Goal: Transaction & Acquisition: Obtain resource

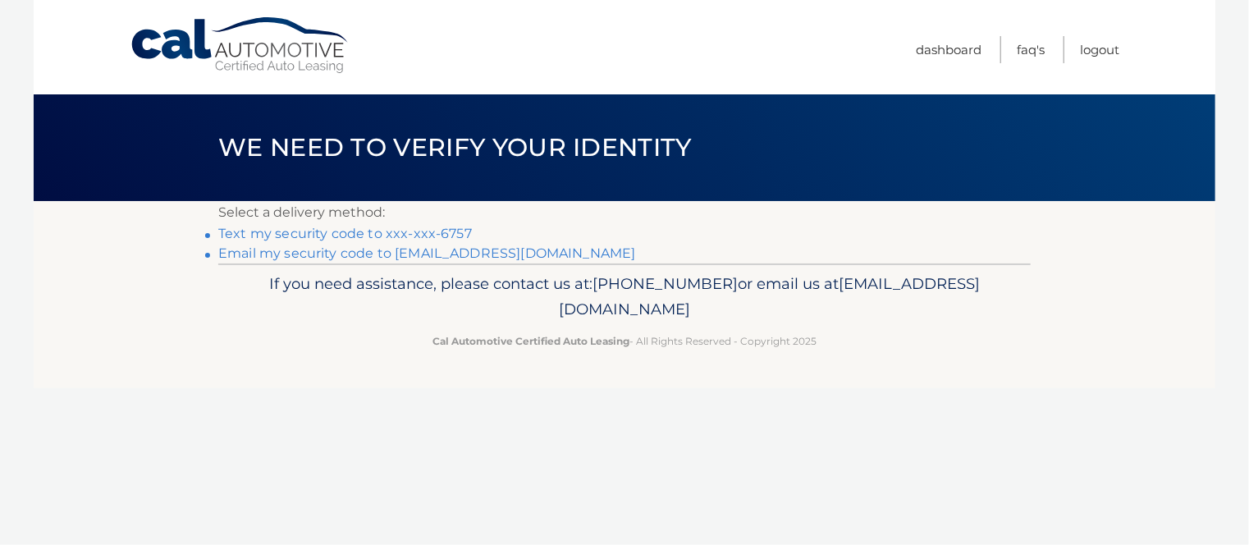
click at [423, 228] on link "Text my security code to xxx-xxx-6757" at bounding box center [345, 234] width 254 height 16
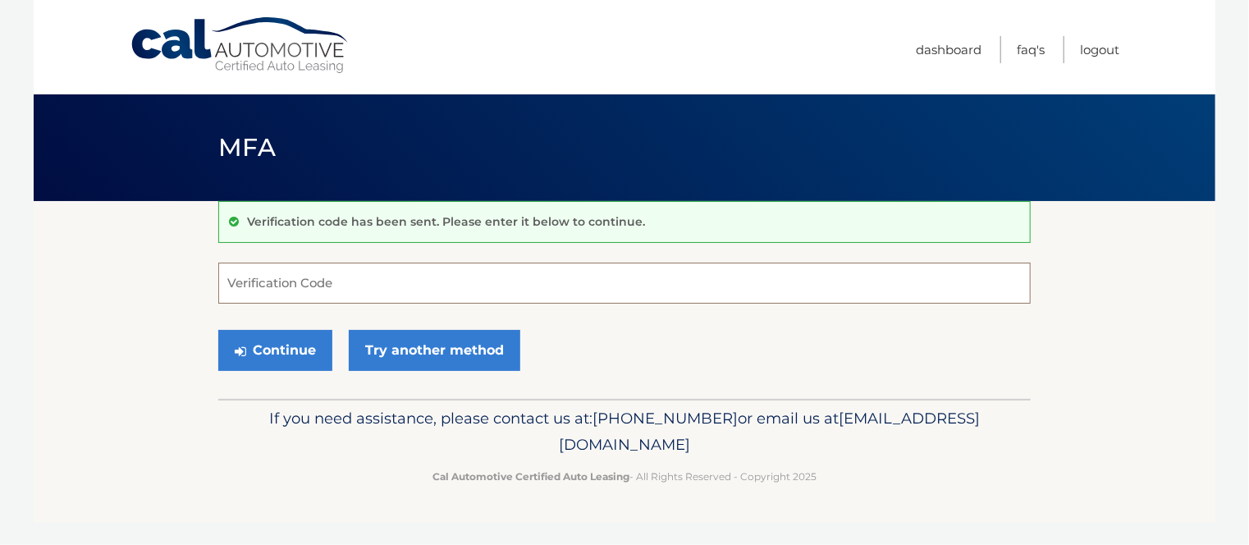
click at [445, 286] on input "Verification Code" at bounding box center [624, 283] width 812 height 41
type input "313329"
click at [279, 352] on button "Continue" at bounding box center [275, 350] width 114 height 41
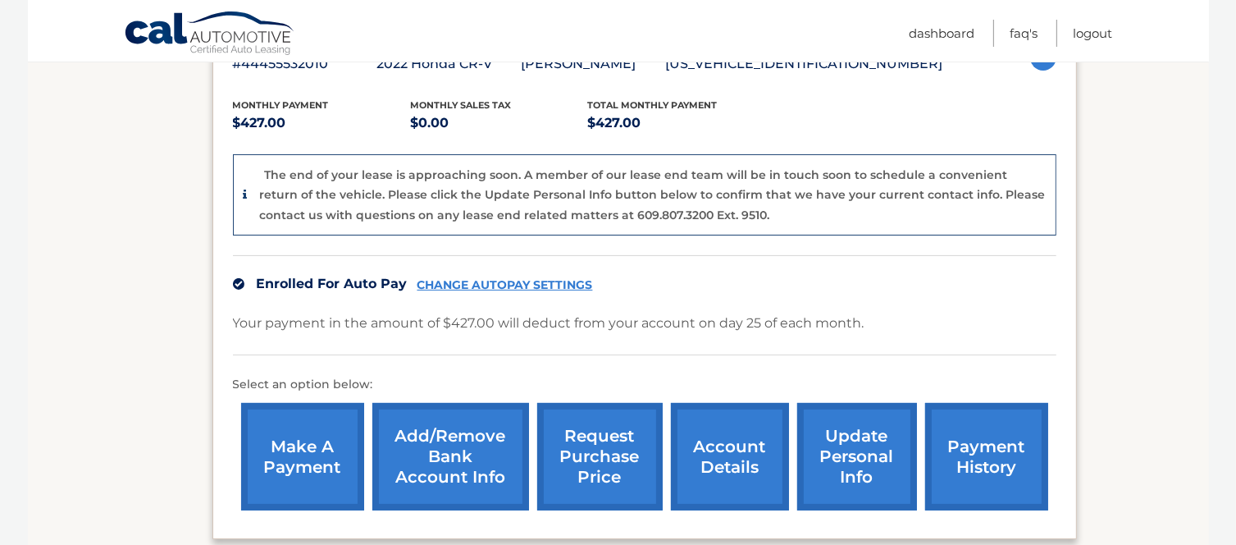
scroll to position [322, 0]
click at [718, 286] on div "Enrolled For Auto Pay CHANGE AUTOPAY SETTINGS" at bounding box center [645, 282] width 824 height 57
drag, startPoint x: 718, startPoint y: 286, endPoint x: 696, endPoint y: 273, distance: 25.7
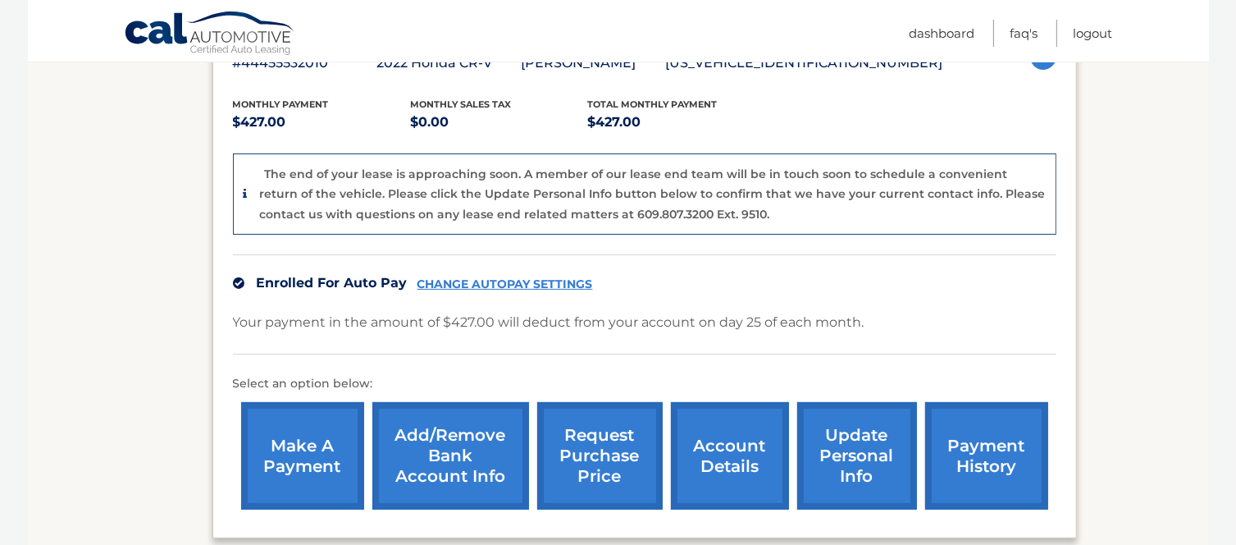
click at [696, 273] on div "Enrolled For Auto Pay CHANGE AUTOPAY SETTINGS" at bounding box center [645, 282] width 824 height 57
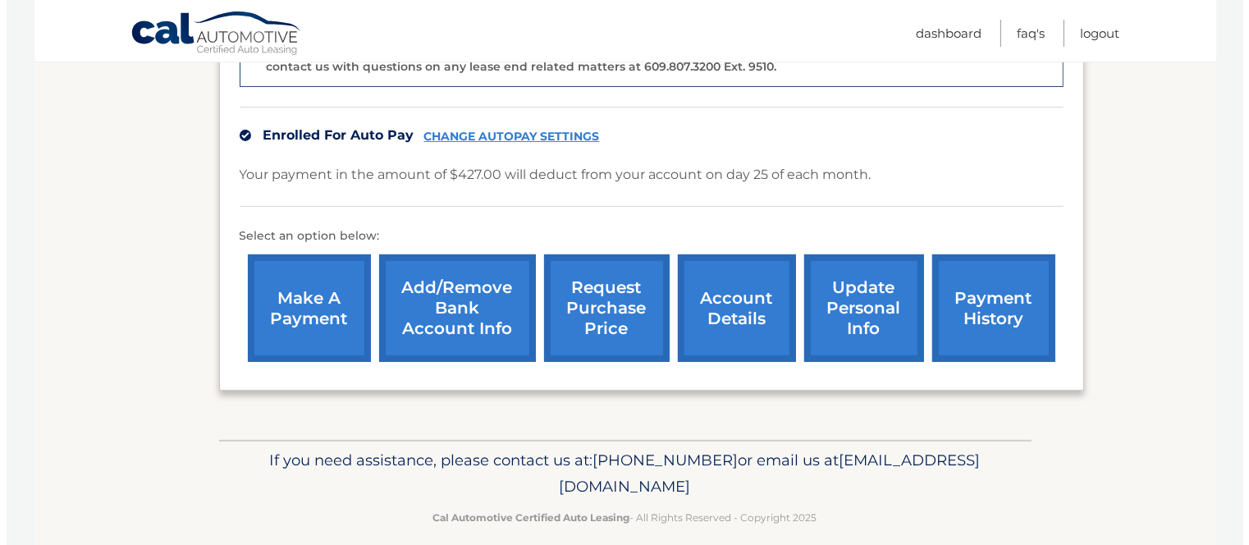
scroll to position [486, 0]
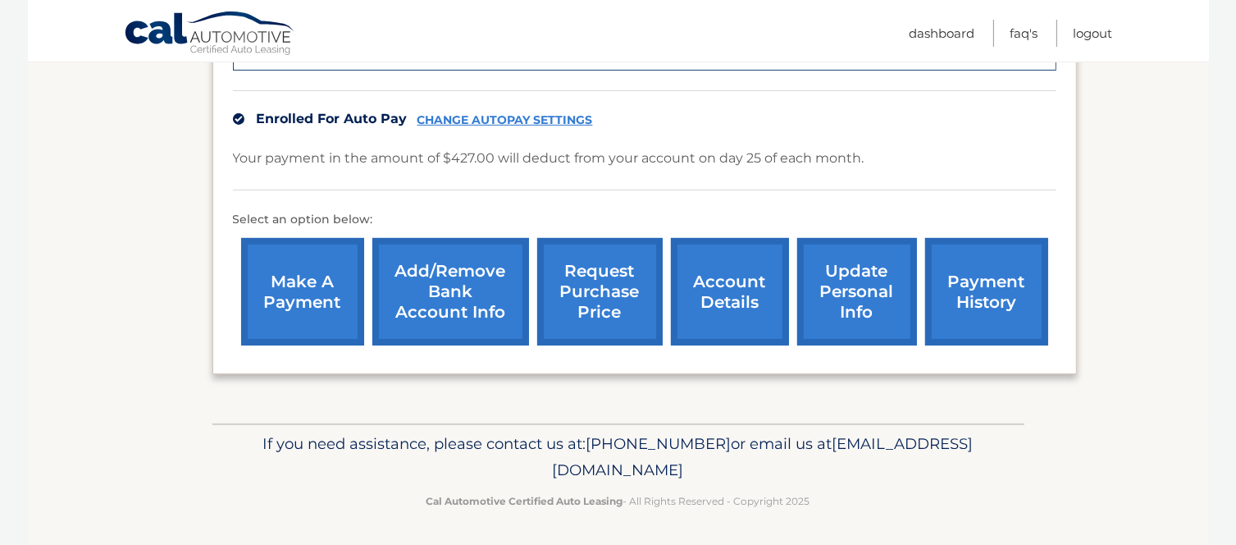
click at [613, 299] on link "request purchase price" at bounding box center [600, 291] width 126 height 107
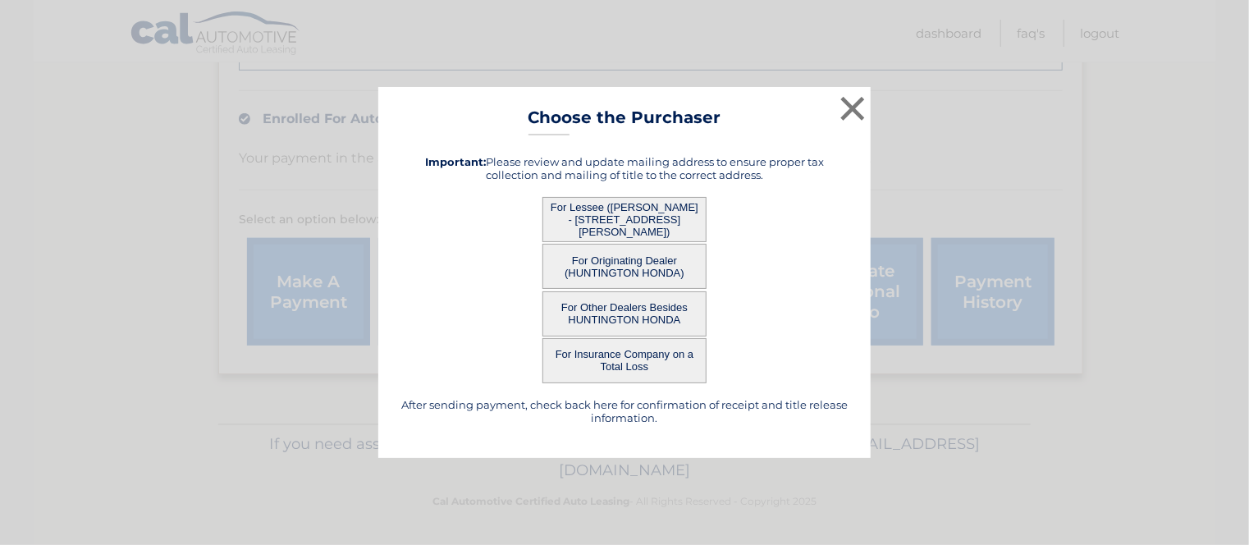
click at [618, 215] on button "For Lessee (KARINA GIMENEZ-RUA - 227 Melville Rd, , Huntington Station, NY 1174…" at bounding box center [624, 219] width 164 height 45
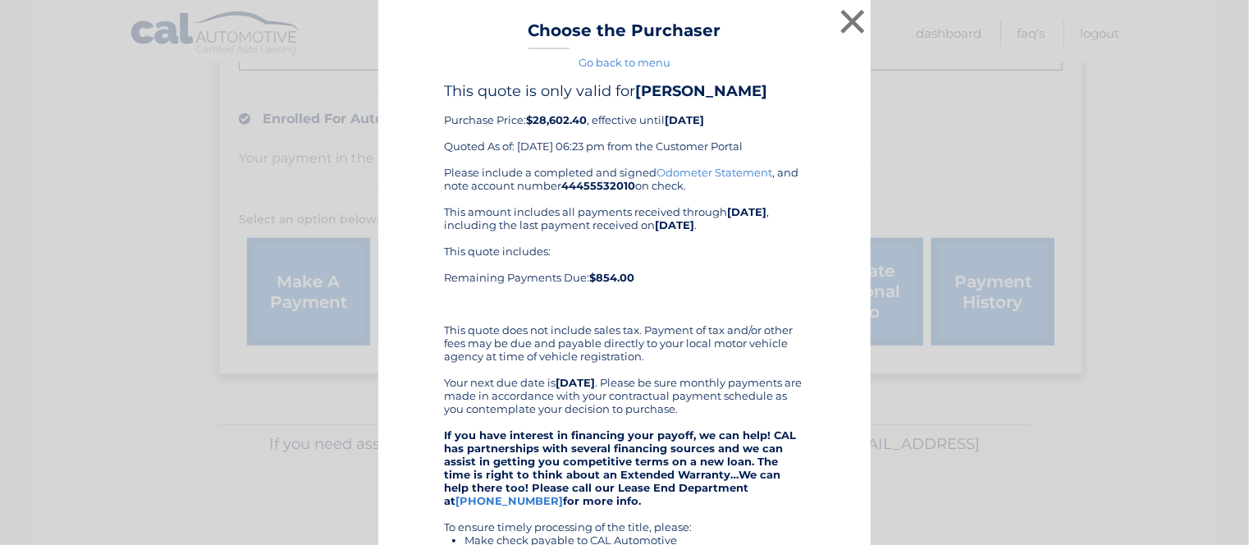
click at [709, 276] on div "This quote includes: Remaining Payments Due: $854.00" at bounding box center [624, 277] width 361 height 66
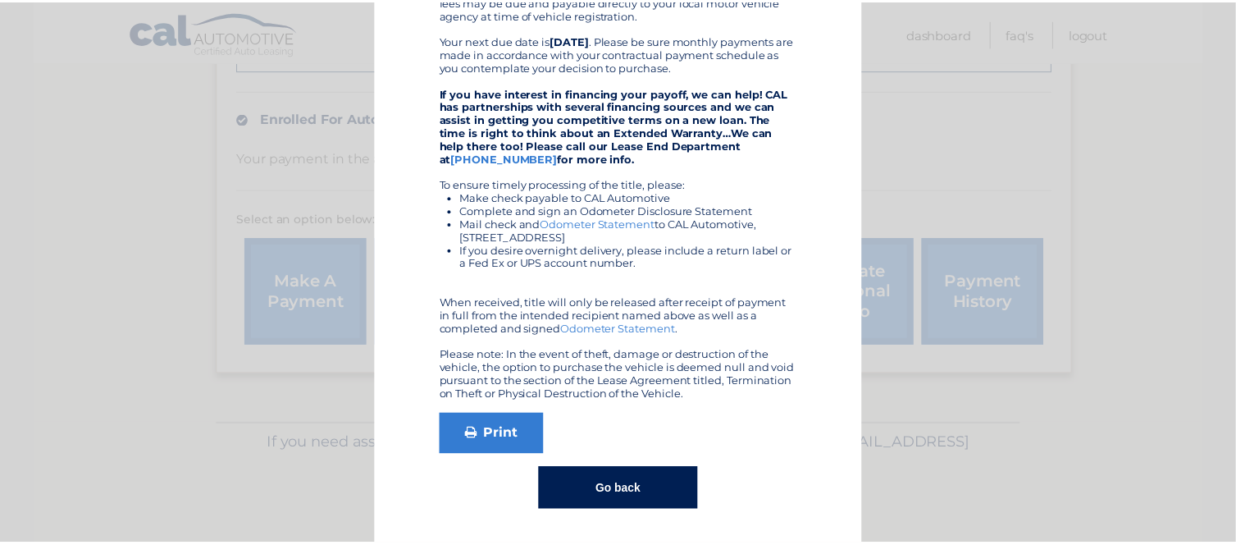
scroll to position [0, 0]
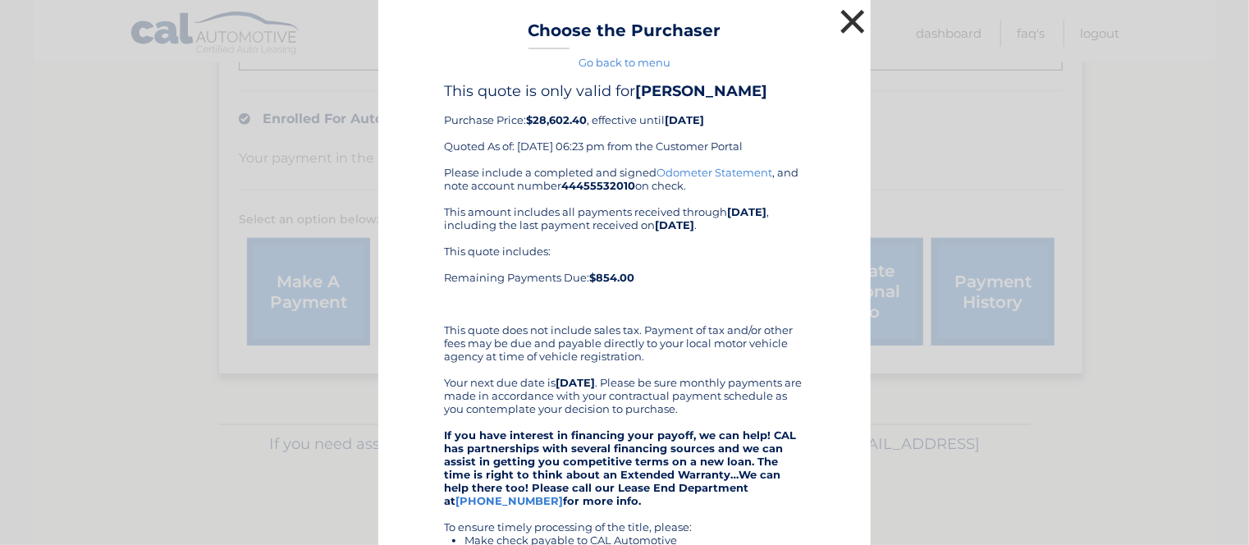
click at [844, 29] on button "×" at bounding box center [852, 21] width 33 height 33
